Goal: Information Seeking & Learning: Learn about a topic

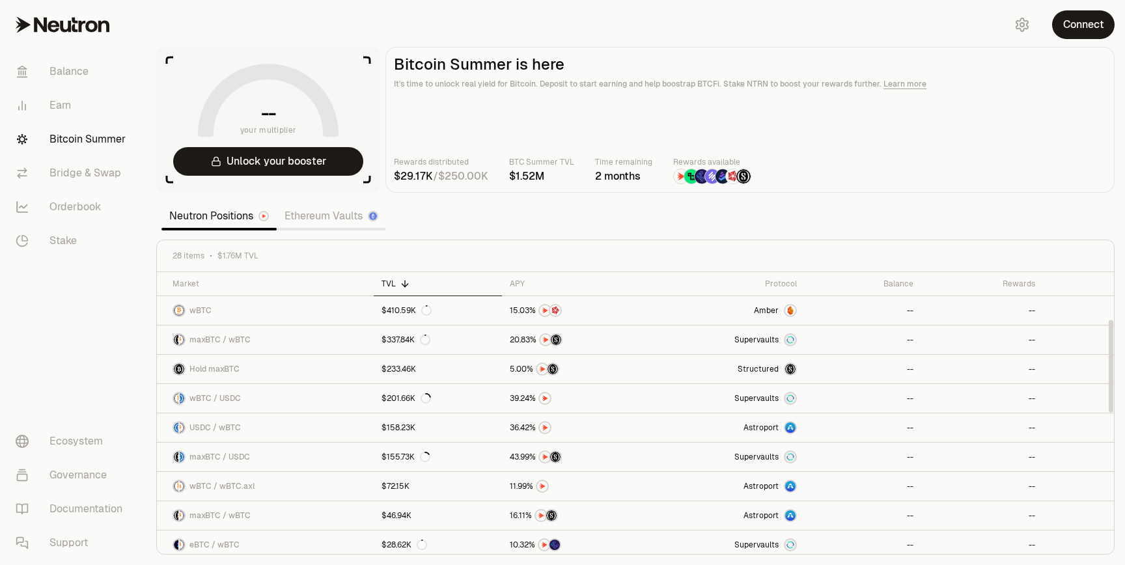
scroll to position [145, 0]
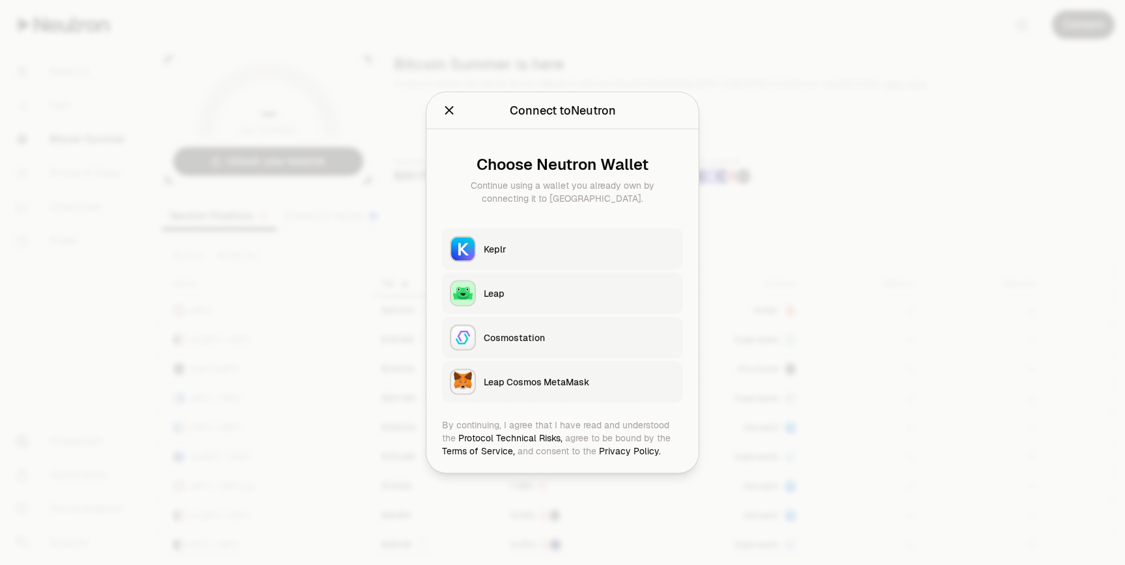
click at [538, 251] on div "Keplr" at bounding box center [579, 249] width 191 height 13
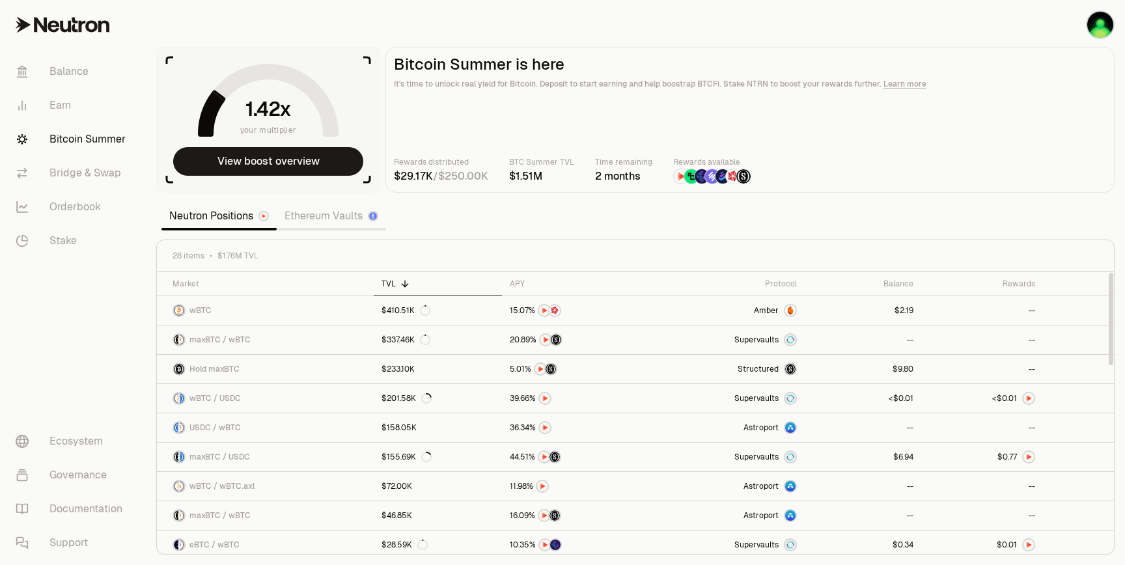
click at [312, 217] on link "Ethereum Vaults" at bounding box center [331, 216] width 109 height 26
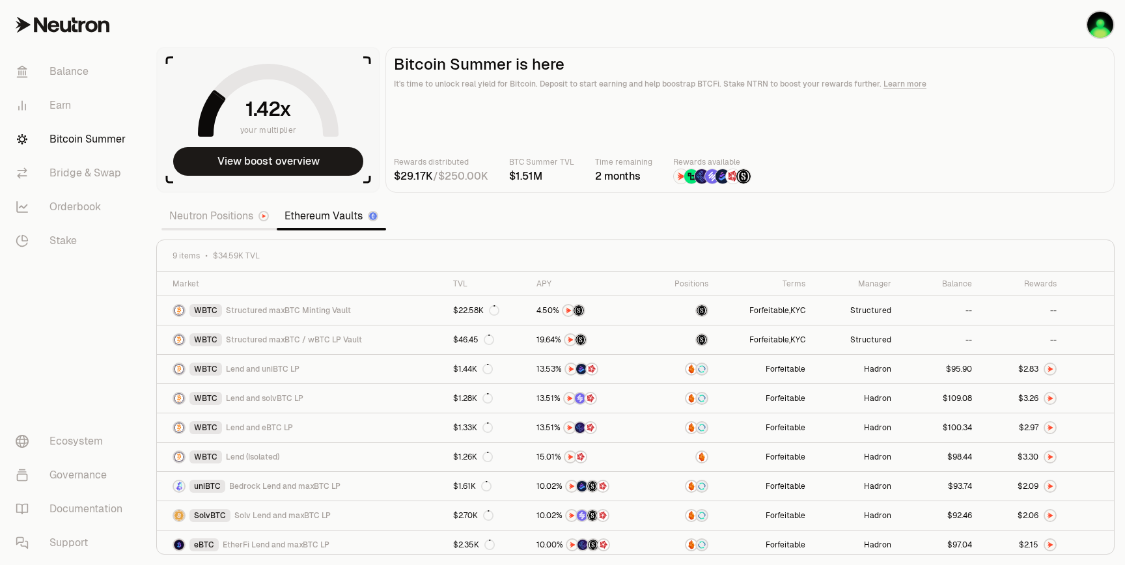
click at [224, 207] on link "Neutron Positions" at bounding box center [218, 216] width 115 height 26
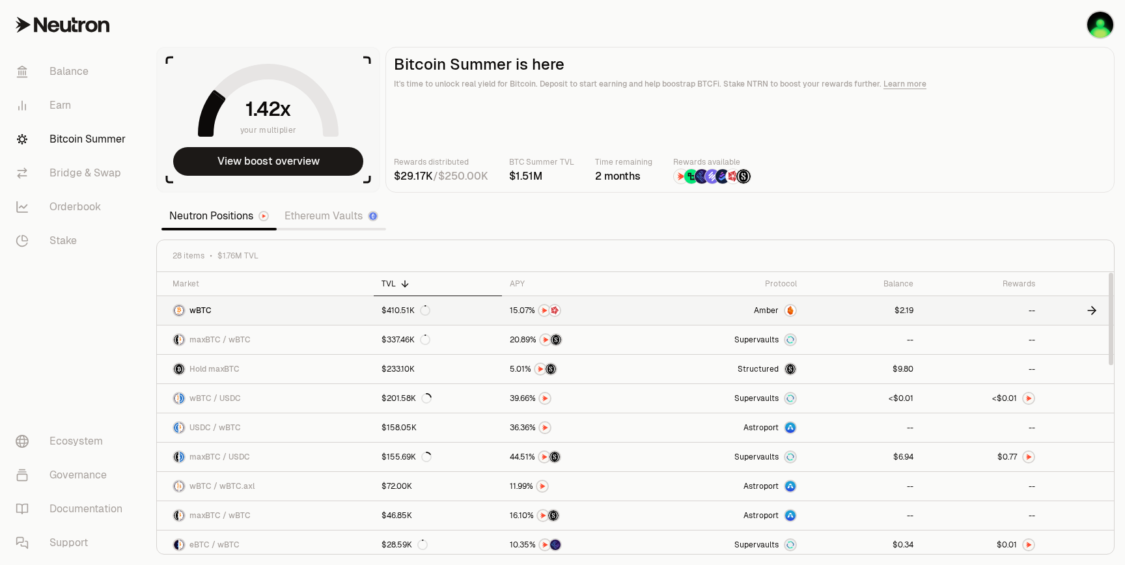
click at [1093, 312] on icon at bounding box center [1094, 311] width 4 height 8
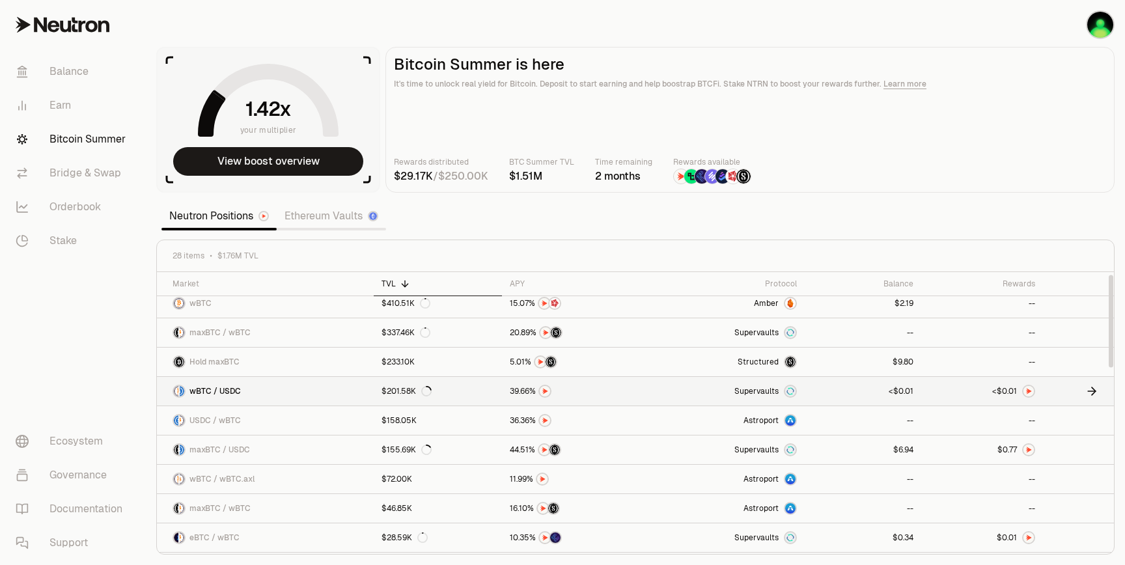
click at [1094, 388] on icon at bounding box center [1091, 391] width 13 height 13
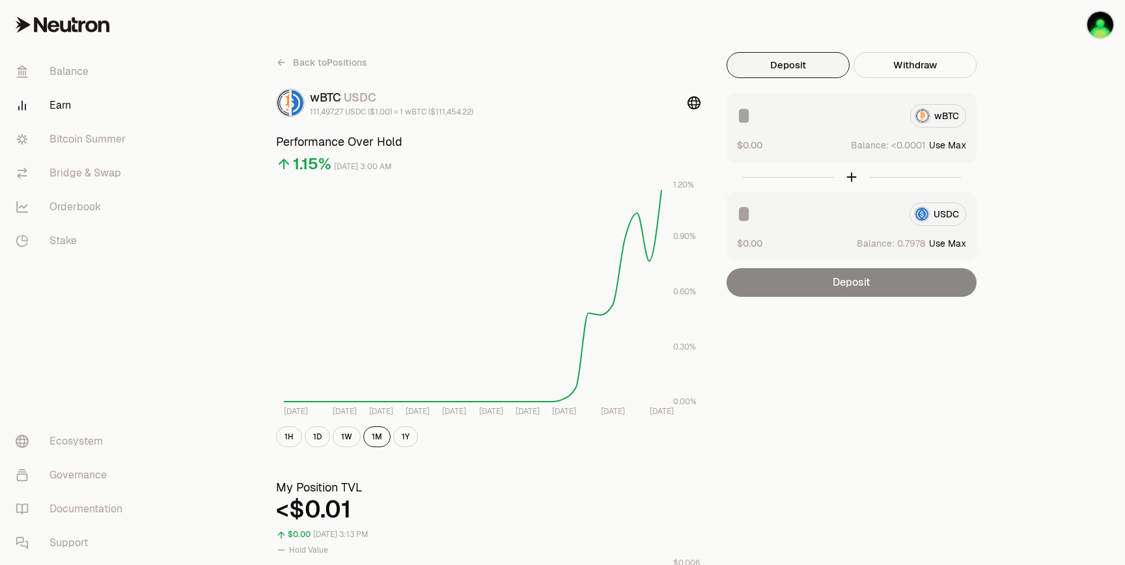
click at [281, 60] on icon at bounding box center [281, 62] width 10 height 10
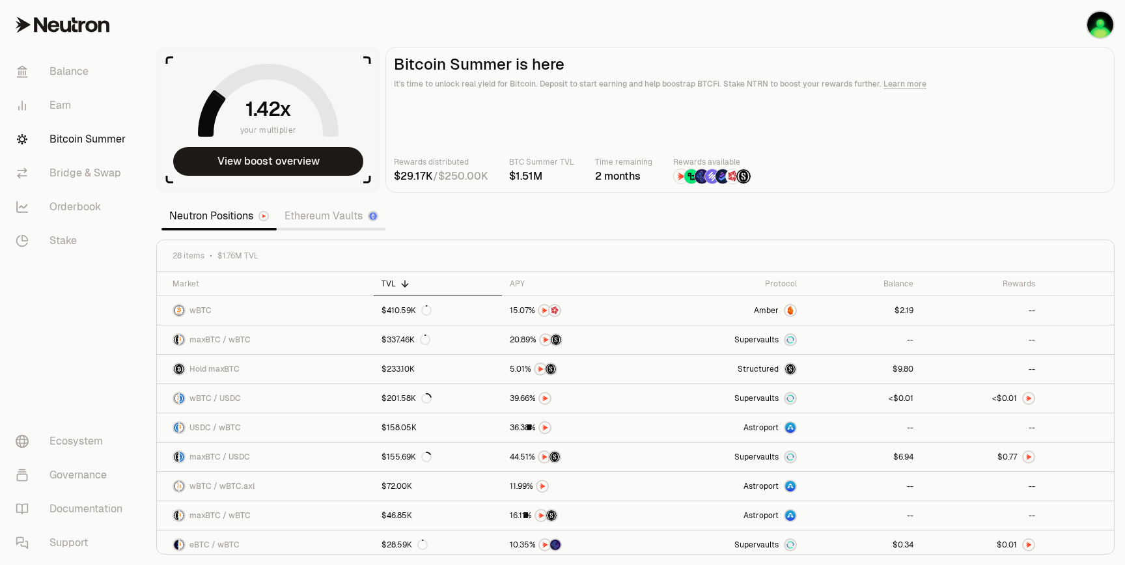
click at [316, 220] on link "Ethereum Vaults" at bounding box center [331, 216] width 109 height 26
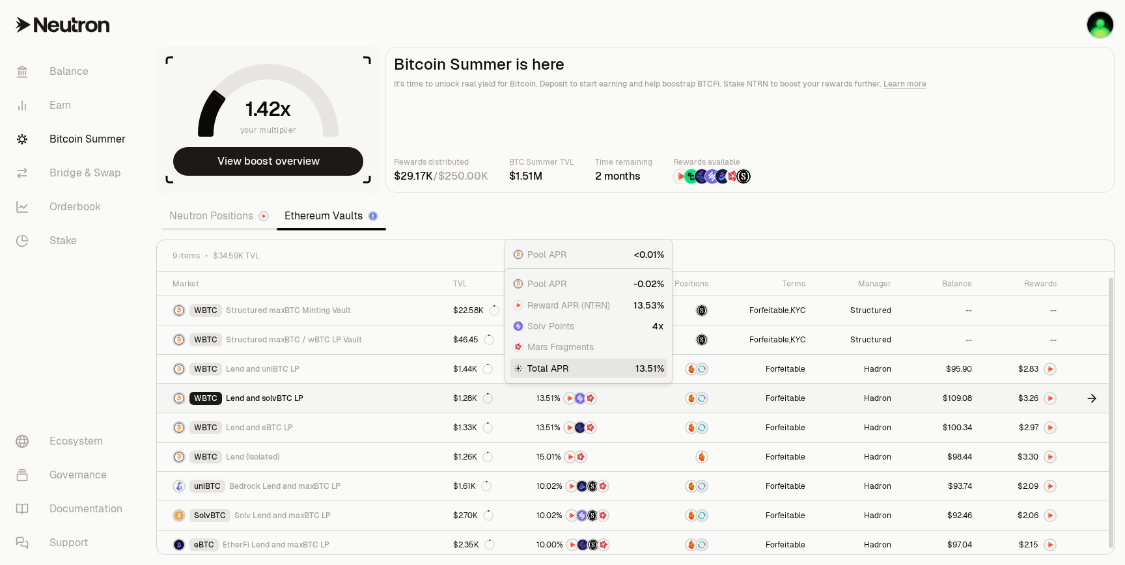
scroll to position [5, 0]
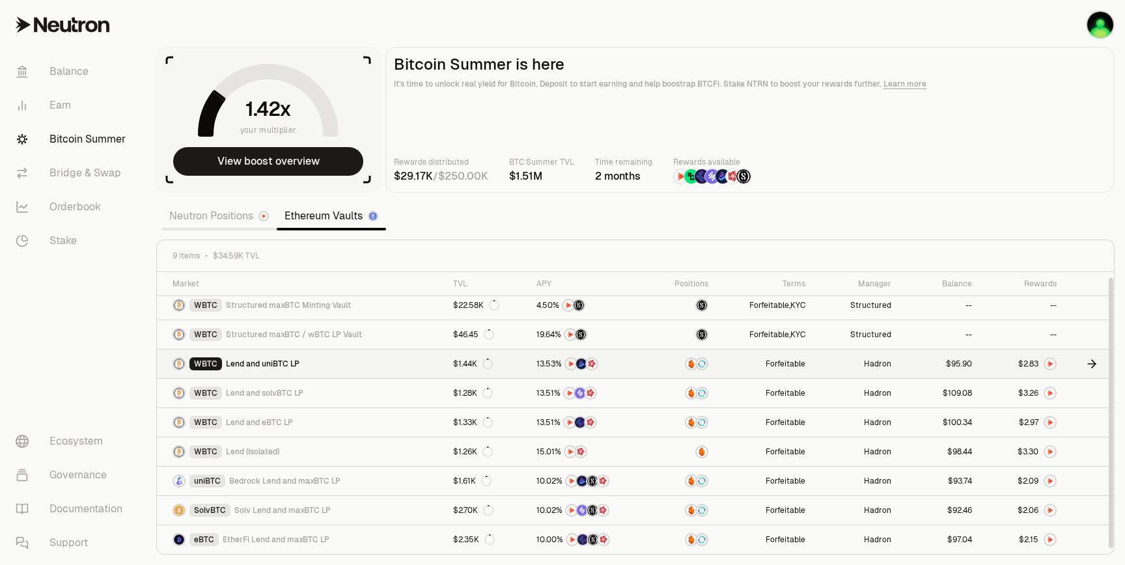
click at [1094, 363] on icon at bounding box center [1091, 363] width 13 height 13
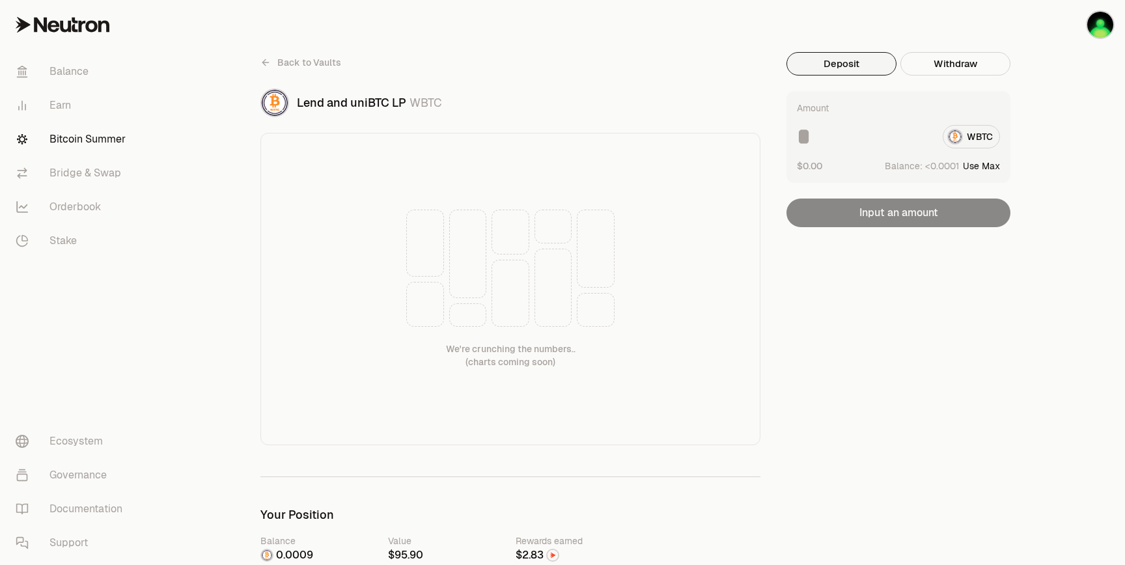
click at [264, 60] on icon at bounding box center [265, 62] width 10 height 10
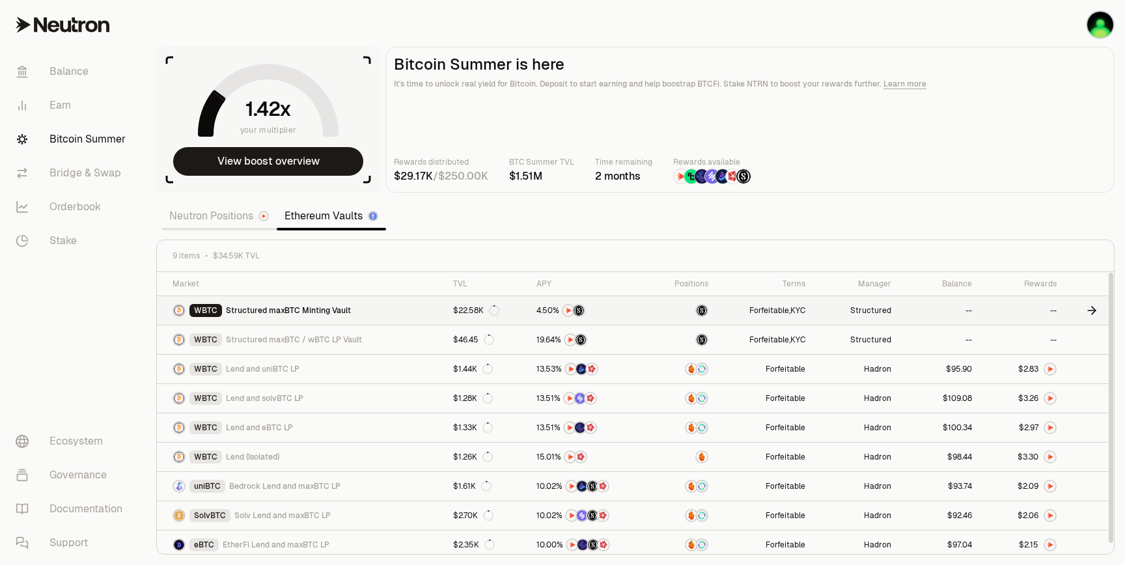
scroll to position [5, 0]
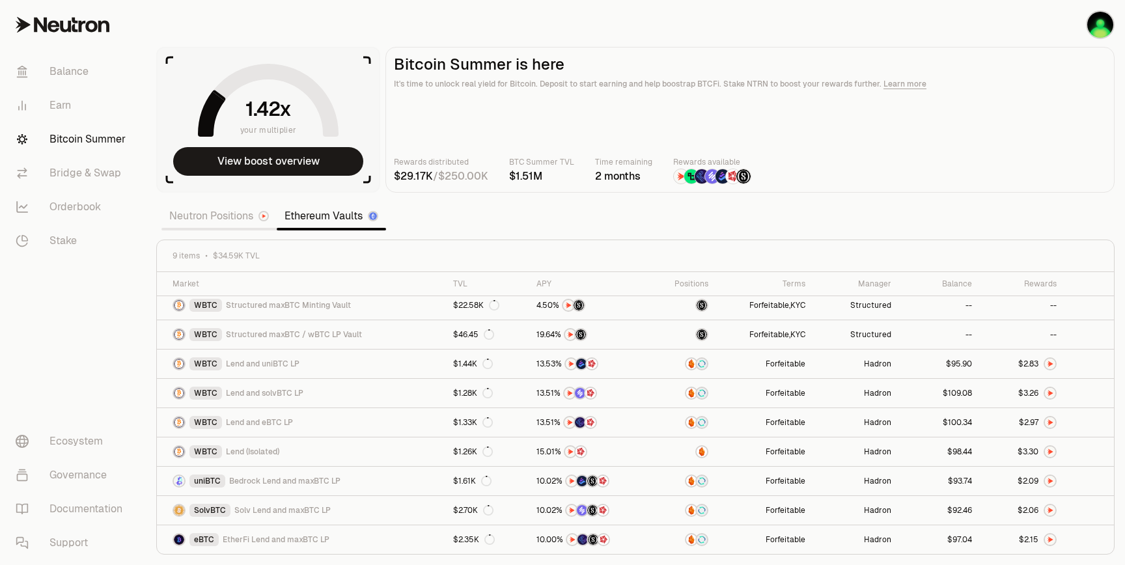
click at [221, 217] on link "Neutron Positions" at bounding box center [218, 216] width 115 height 26
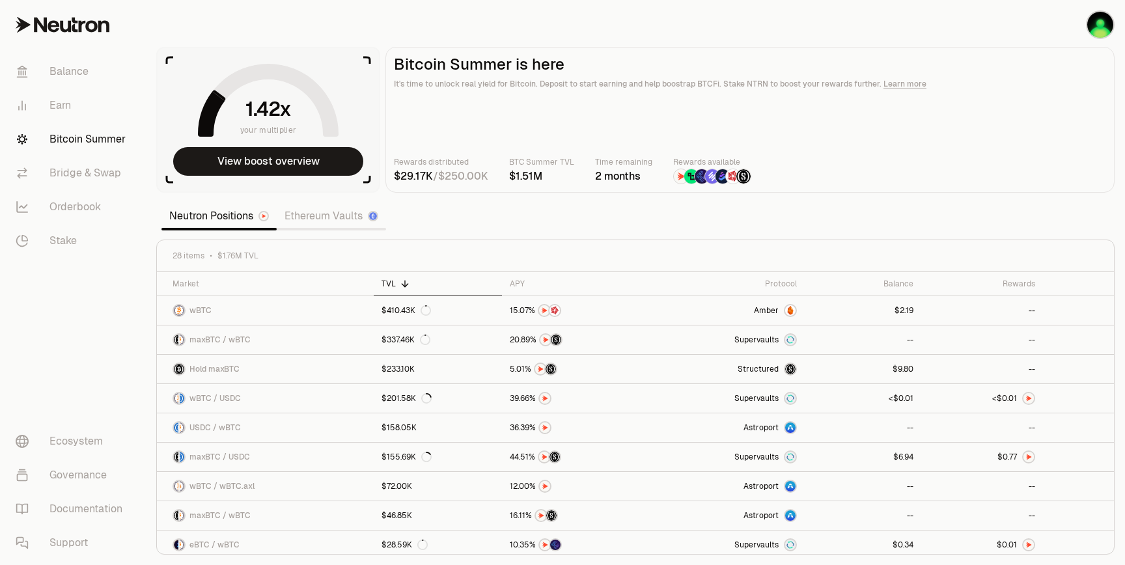
click at [79, 138] on link "Bitcoin Summer" at bounding box center [72, 139] width 135 height 34
click at [66, 105] on link "Earn" at bounding box center [72, 106] width 135 height 34
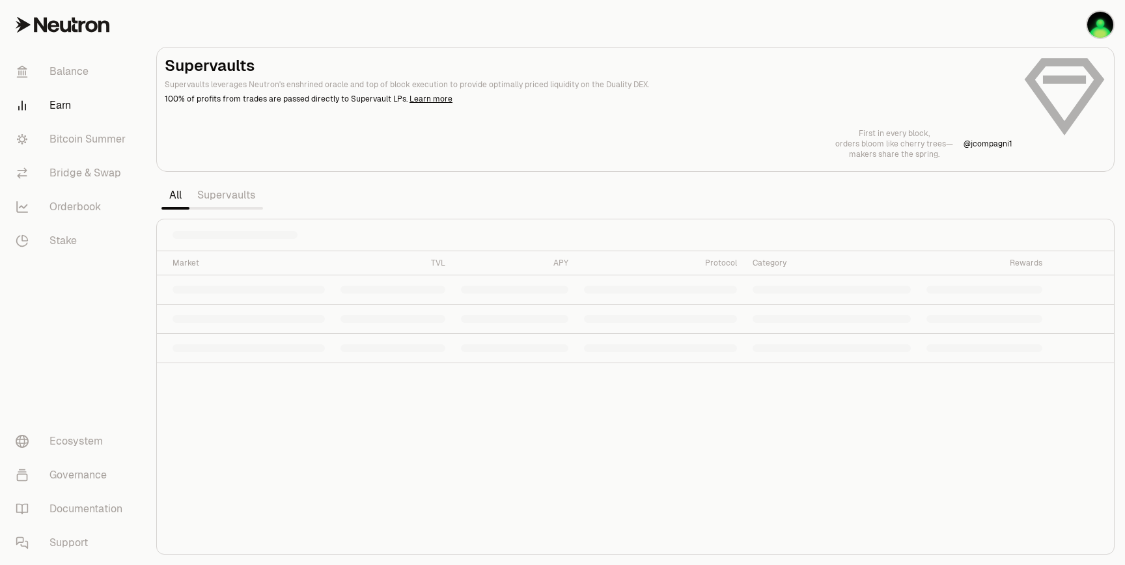
click at [222, 193] on link "Supervaults" at bounding box center [226, 195] width 74 height 26
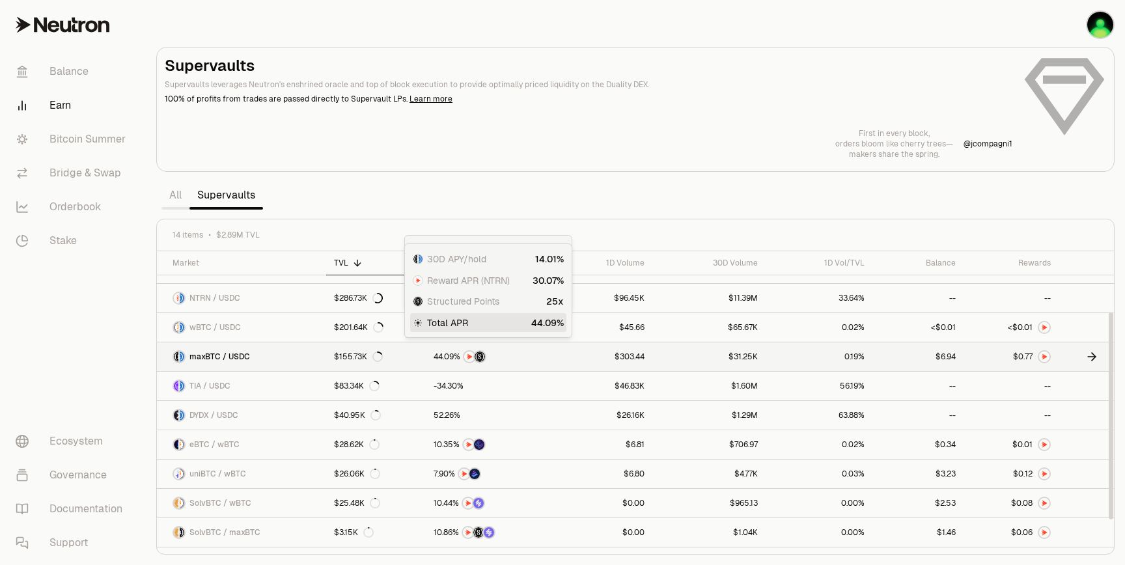
scroll to position [131, 0]
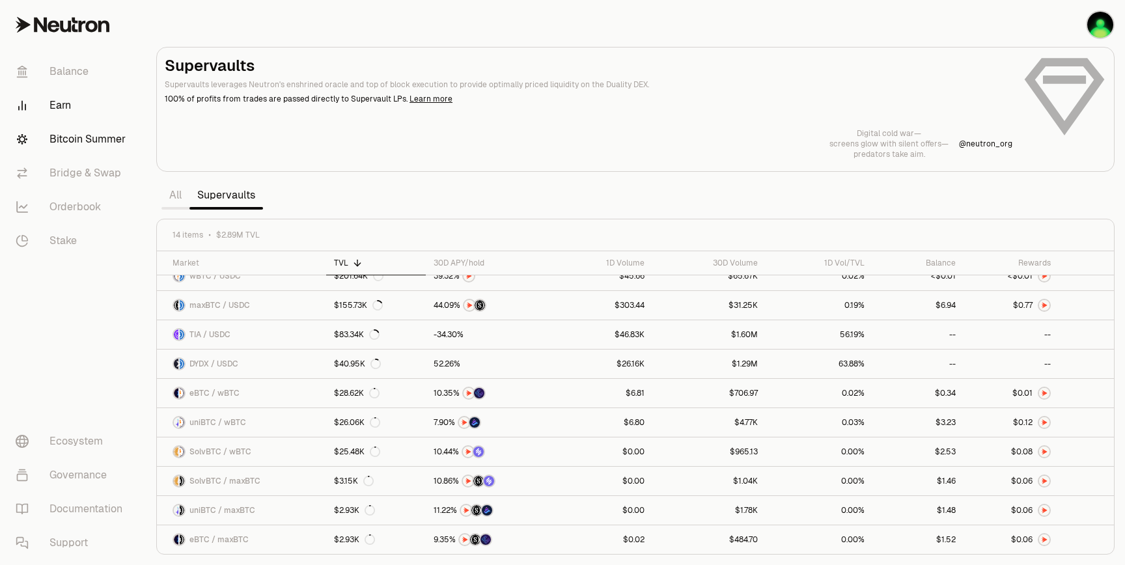
click at [111, 136] on link "Bitcoin Summer" at bounding box center [72, 139] width 135 height 34
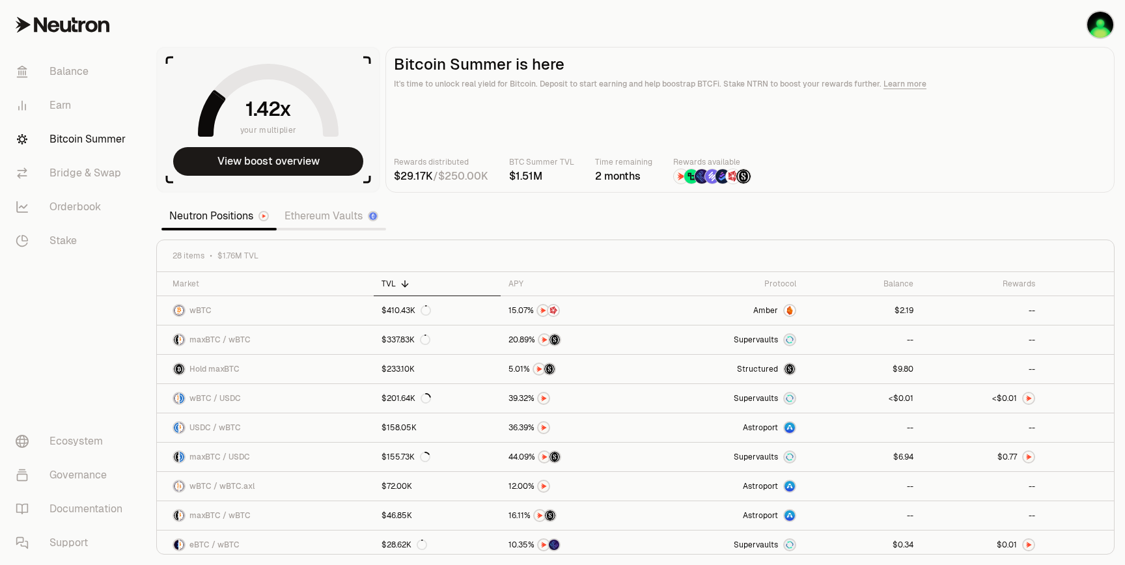
click at [304, 214] on link "Ethereum Vaults" at bounding box center [331, 216] width 109 height 26
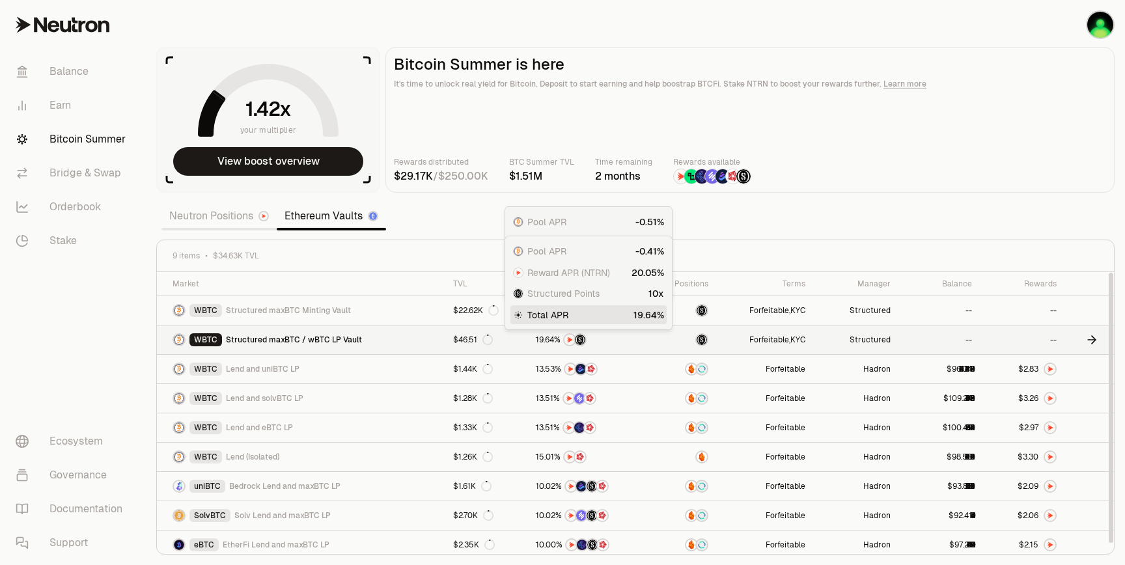
scroll to position [5, 0]
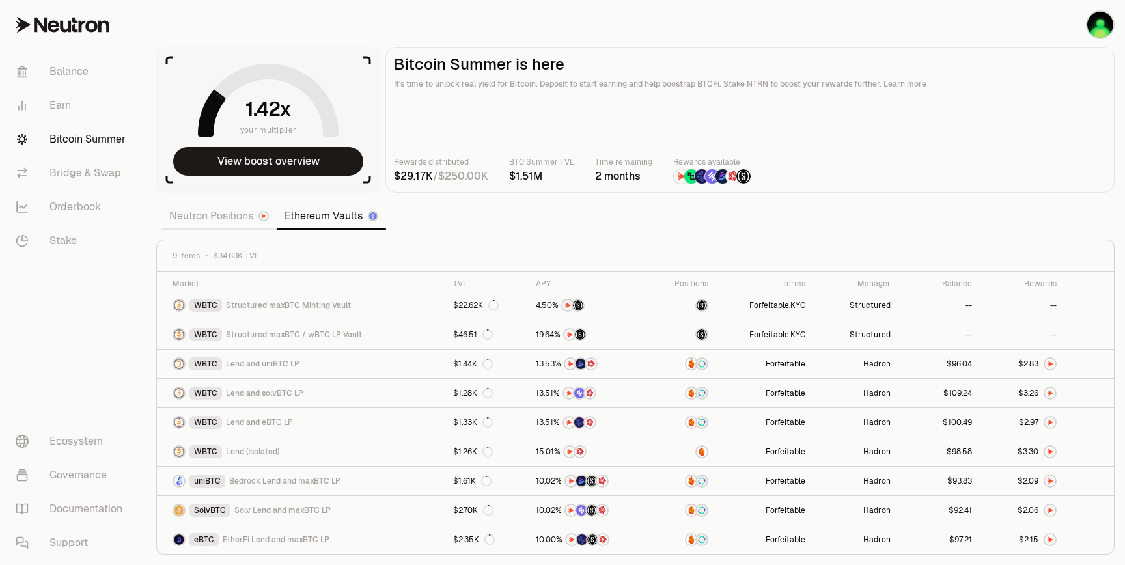
click at [236, 217] on link "Neutron Positions" at bounding box center [218, 216] width 115 height 26
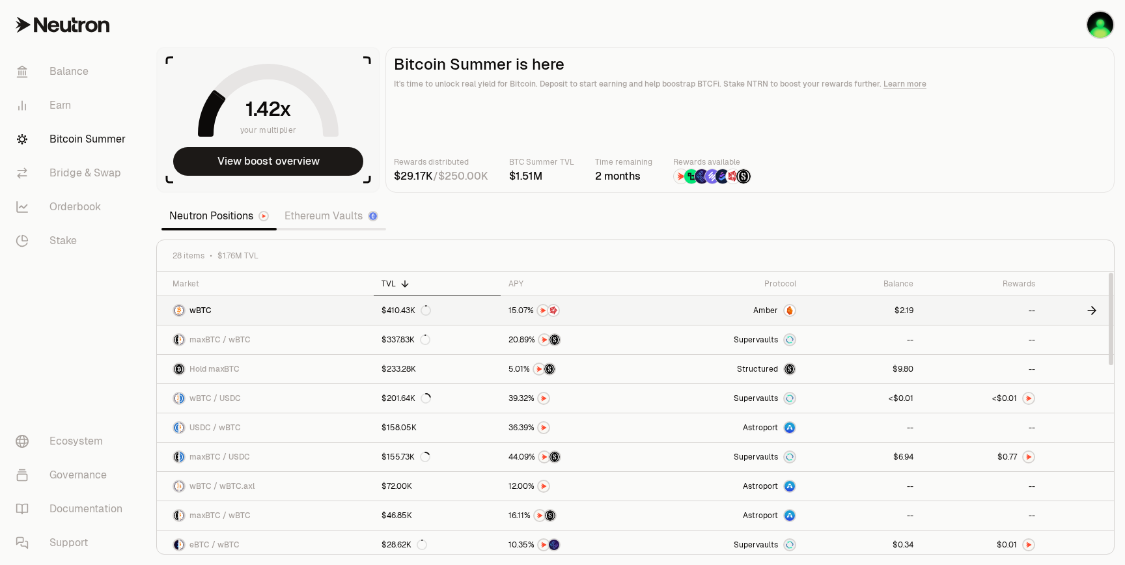
click at [1087, 312] on icon at bounding box center [1091, 310] width 13 height 13
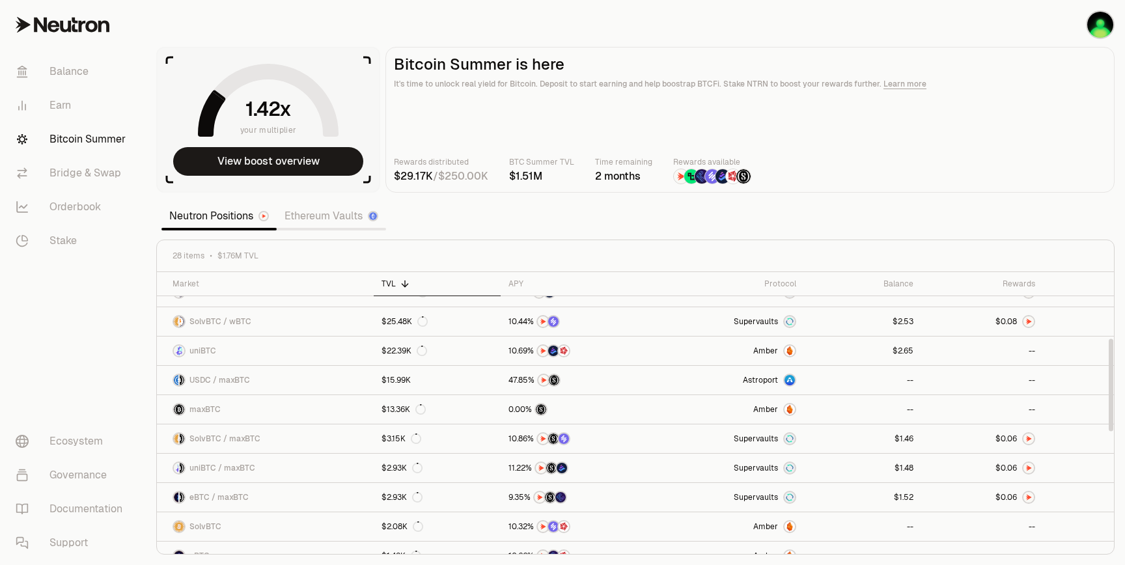
scroll to position [310, 0]
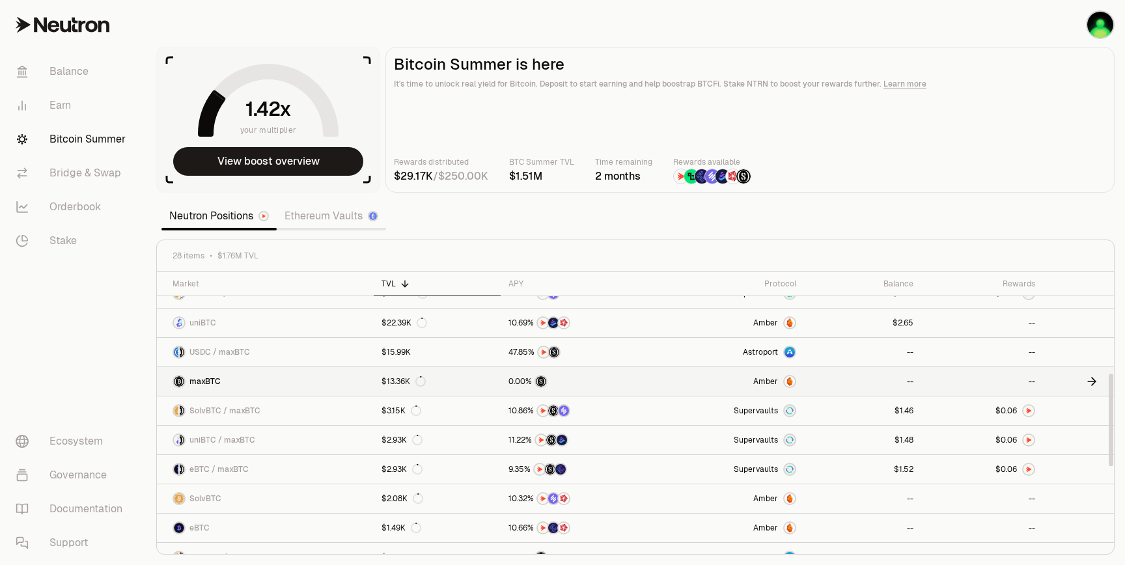
click at [1092, 379] on icon at bounding box center [1094, 382] width 4 height 8
